Goal: Entertainment & Leisure: Consume media (video, audio)

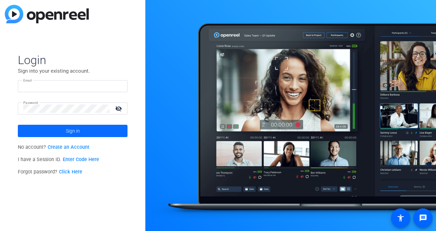
type input "[EMAIL_ADDRESS][DOMAIN_NAME]"
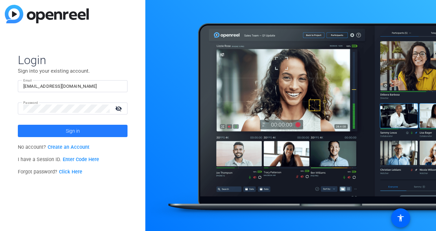
click at [42, 134] on span at bounding box center [73, 131] width 110 height 16
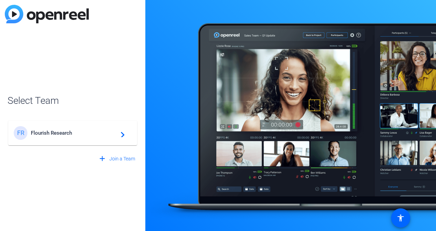
click at [42, 134] on span "Flourish Research" at bounding box center [74, 133] width 86 height 6
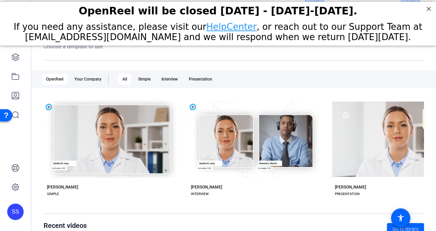
scroll to position [47, 0]
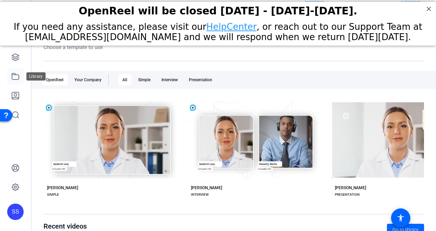
click at [17, 79] on icon at bounding box center [15, 76] width 7 height 6
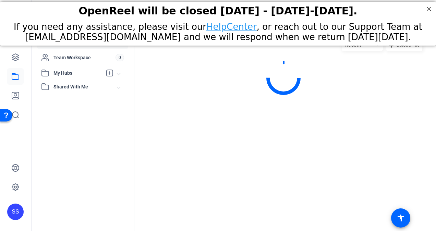
scroll to position [0, 0]
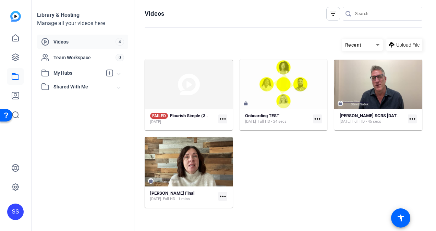
click at [81, 83] on span "Shared With Me" at bounding box center [86, 86] width 64 height 7
click at [85, 97] on div "No hubs available" at bounding box center [84, 98] width 87 height 7
click at [68, 70] on span "My Hubs" at bounding box center [78, 73] width 49 height 7
click at [73, 61] on div "Team Workspace" at bounding box center [78, 58] width 74 height 8
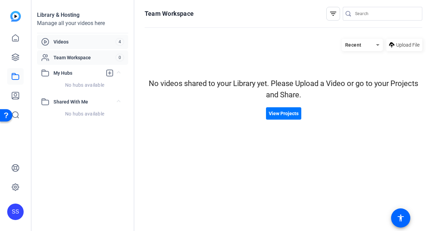
click at [75, 43] on span "Videos" at bounding box center [85, 41] width 62 height 7
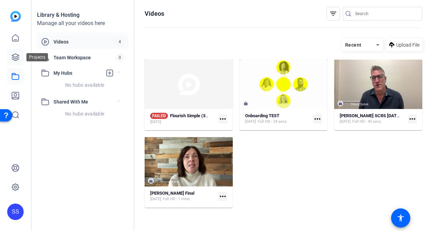
click at [13, 55] on icon at bounding box center [15, 57] width 7 height 7
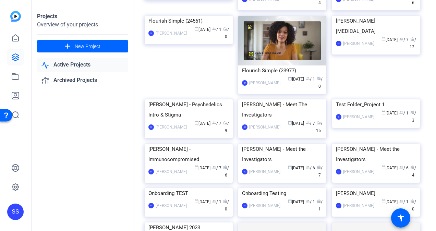
scroll to position [777, 0]
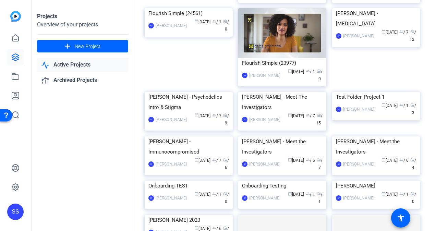
drag, startPoint x: 185, startPoint y: 117, endPoint x: 140, endPoint y: 123, distance: 44.9
click at [140, 123] on div "Active Projects filter_list tune list [PERSON_NAME] - Filming SF [PERSON_NAME] …" at bounding box center [285, 115] width 302 height 231
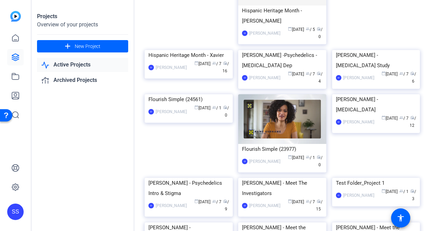
scroll to position [686, 0]
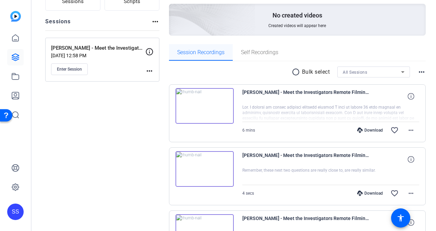
scroll to position [67, 0]
click at [205, 104] on img at bounding box center [205, 106] width 58 height 36
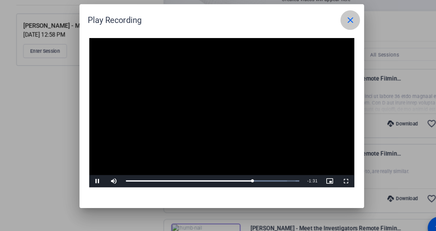
click at [324, 42] on mat-icon "close" at bounding box center [326, 43] width 8 height 8
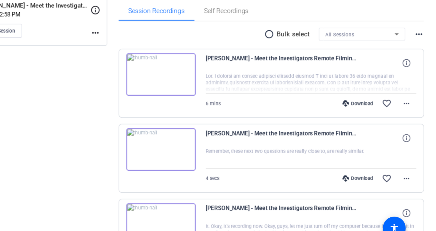
scroll to position [133, 0]
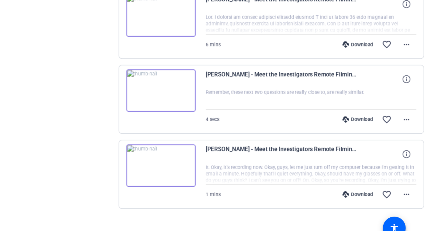
click at [204, 163] on img at bounding box center [205, 166] width 58 height 36
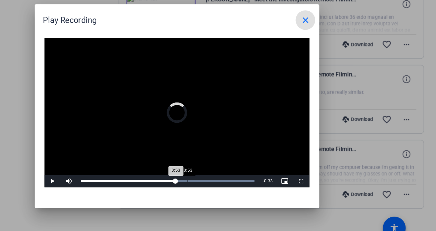
click at [227, 179] on div "Progress Bar" at bounding box center [211, 179] width 146 height 2
click at [246, 178] on div "Loaded : 100.00% 1:04 0:53" at bounding box center [211, 179] width 146 height 2
click at [243, 177] on div "Loaded : 100.00% 1:02 1:06" at bounding box center [210, 179] width 153 height 10
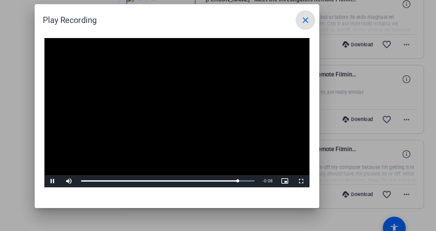
click at [329, 39] on mat-icon "close" at bounding box center [326, 43] width 8 height 8
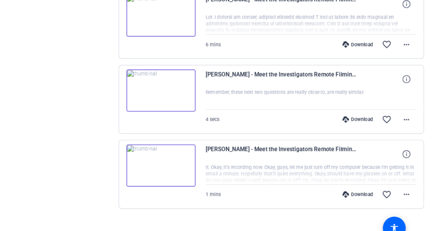
scroll to position [0, 0]
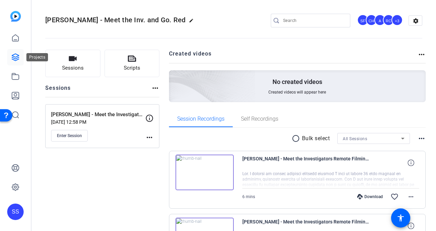
click at [14, 57] on icon at bounding box center [15, 57] width 7 height 7
